Goal: Find specific page/section: Find specific page/section

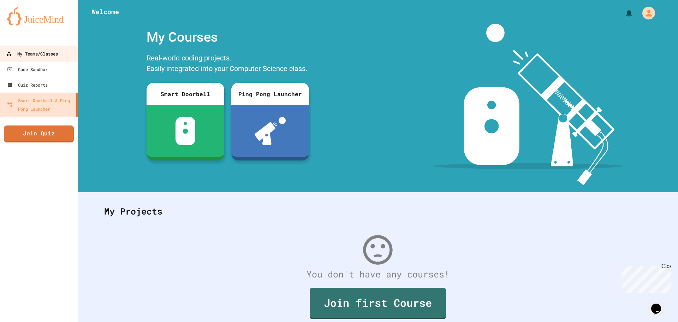
click at [53, 59] on link "My Teams/Classes" at bounding box center [39, 54] width 80 height 16
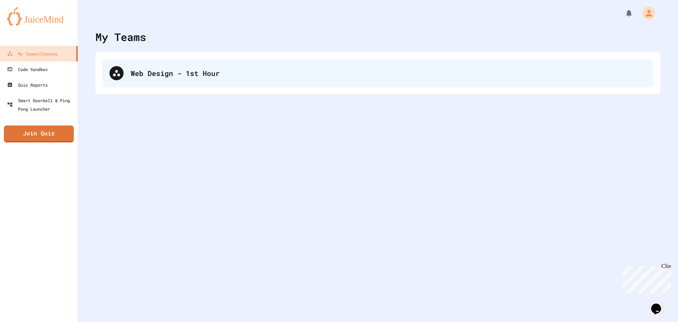
click at [174, 72] on div "Web Design - 1st Hour" at bounding box center [389, 73] width 516 height 11
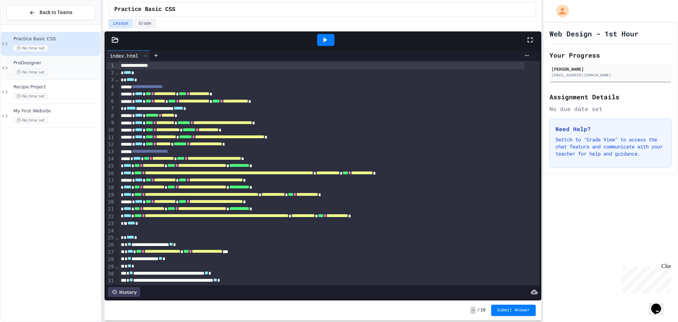
click at [73, 65] on span "ProDesigner" at bounding box center [56, 63] width 86 height 6
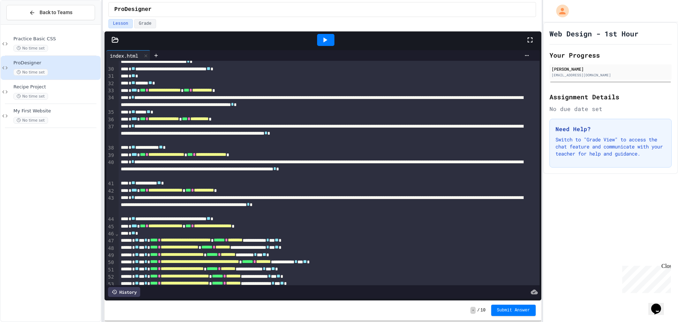
scroll to position [299, 0]
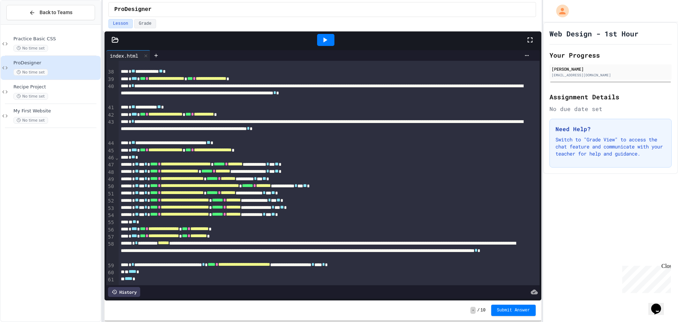
click at [324, 39] on icon at bounding box center [326, 39] width 4 height 5
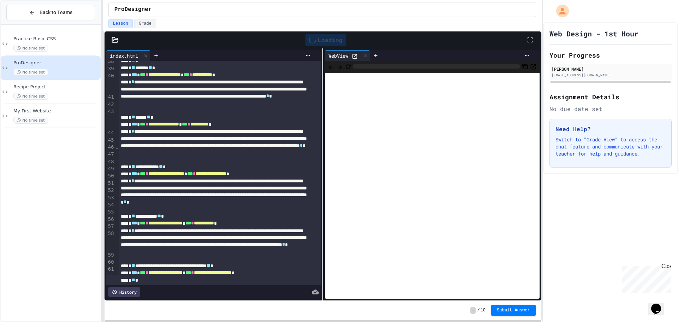
scroll to position [404, 0]
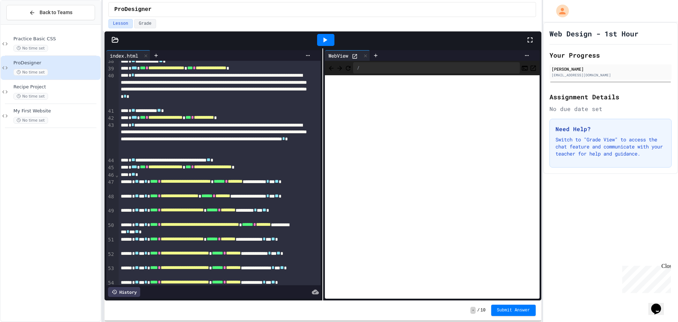
click at [354, 58] on icon at bounding box center [355, 56] width 5 height 5
